Goal: Information Seeking & Learning: Learn about a topic

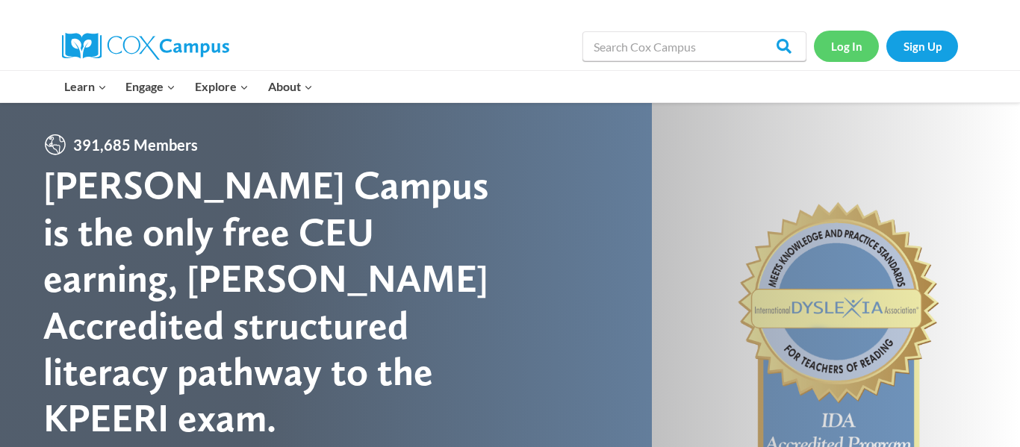
click at [837, 49] on link "Log In" at bounding box center [846, 46] width 65 height 31
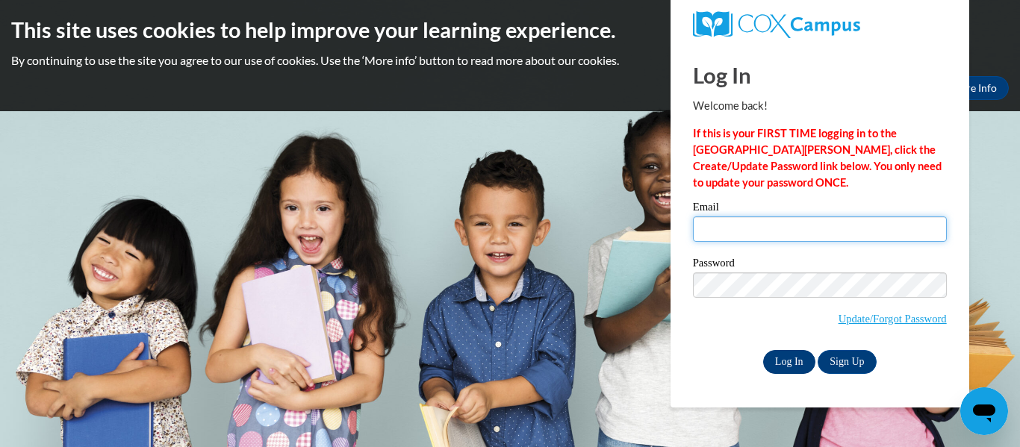
type input "deb.mckee@gozeps.org"
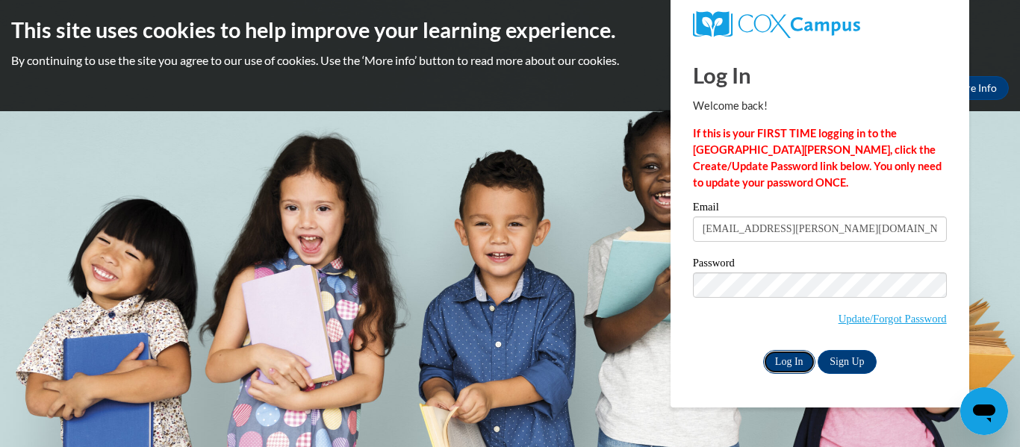
click at [787, 360] on input "Log In" at bounding box center [789, 362] width 52 height 24
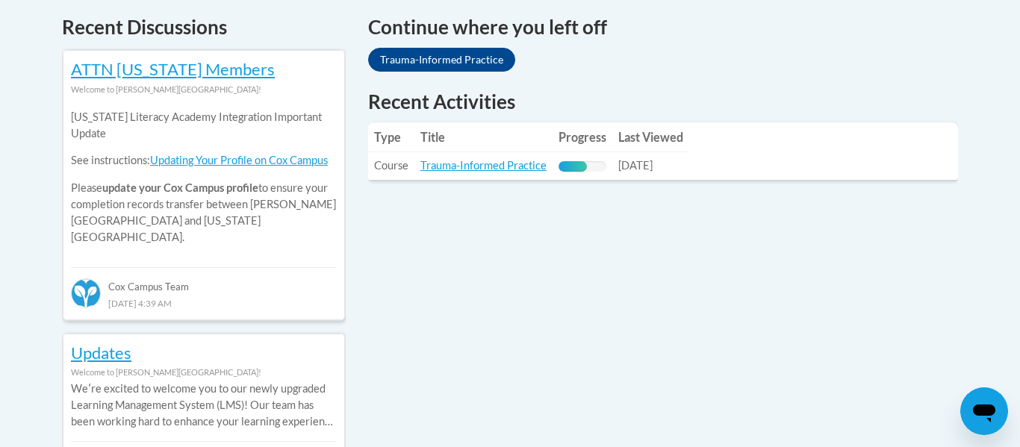
scroll to position [650, 0]
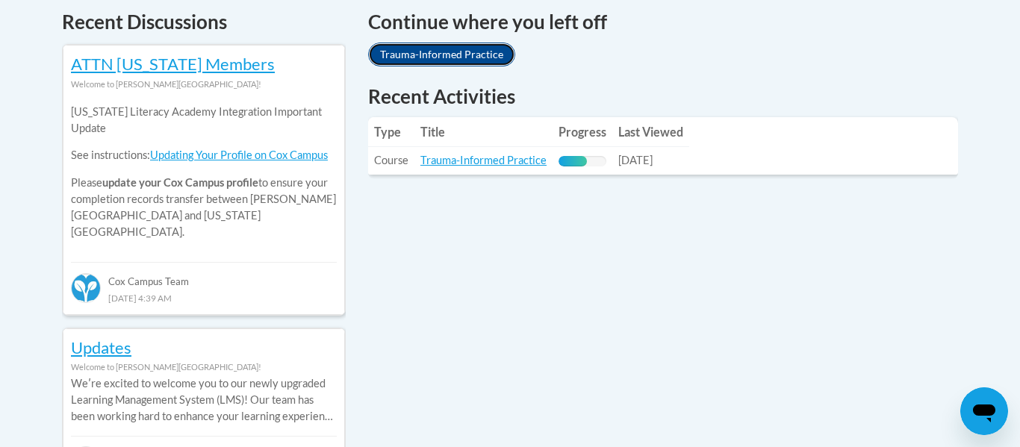
click at [408, 55] on link "Trauma-Informed Practice" at bounding box center [441, 55] width 147 height 24
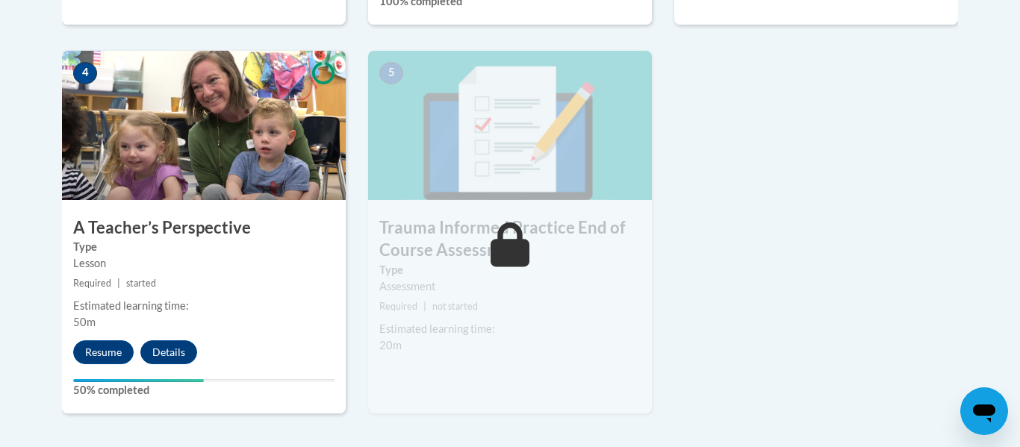
scroll to position [886, 0]
click at [111, 351] on button "Resume" at bounding box center [103, 352] width 60 height 24
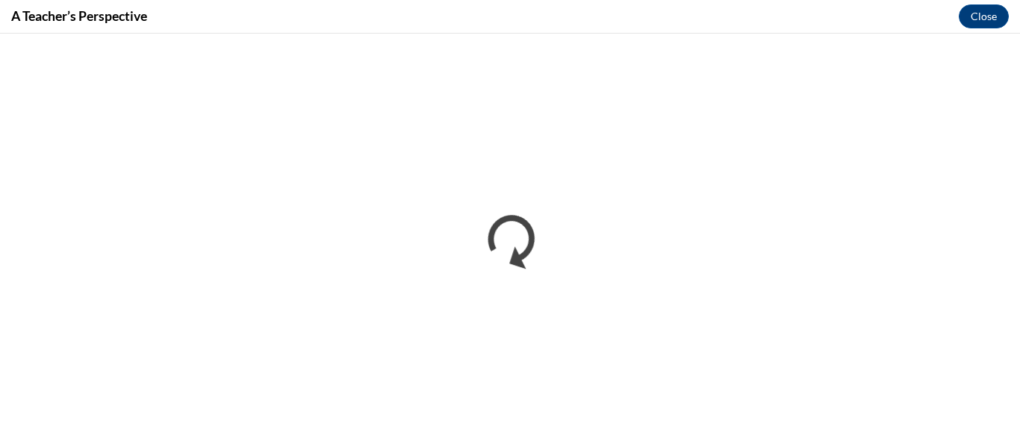
scroll to position [0, 0]
click at [988, 22] on button "Close" at bounding box center [984, 16] width 50 height 24
